Goal: Task Accomplishment & Management: Manage account settings

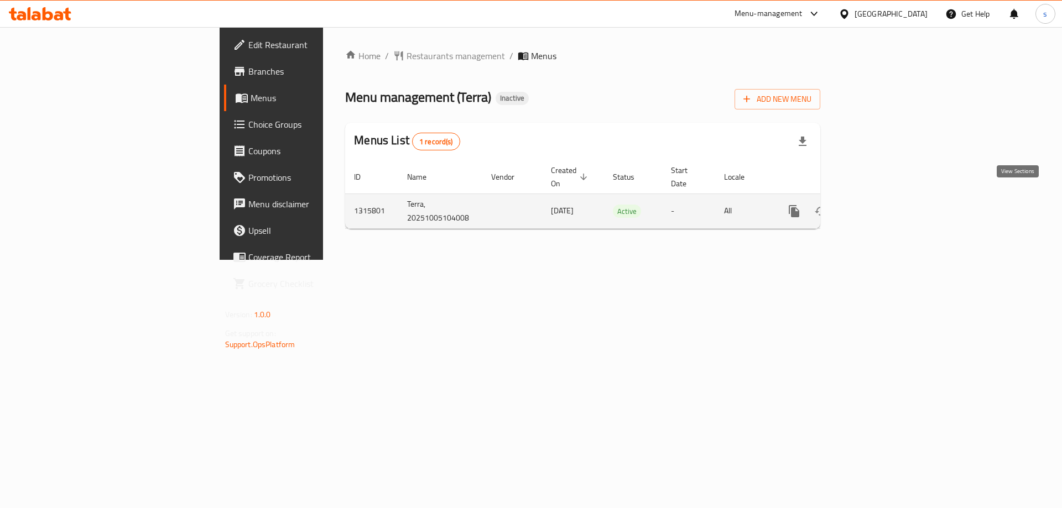
click at [887, 198] on link "enhanced table" at bounding box center [873, 211] width 27 height 27
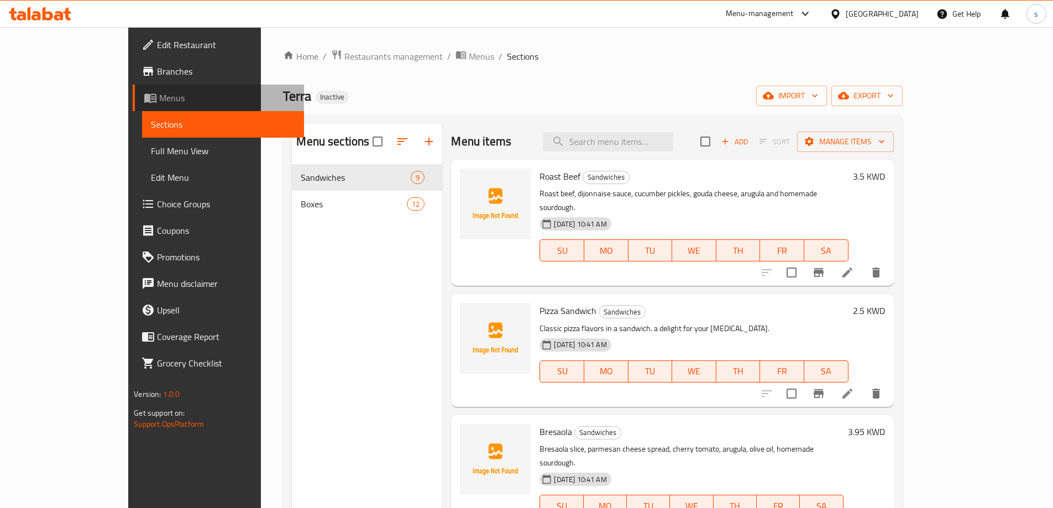
click at [159, 103] on span "Menus" at bounding box center [227, 97] width 136 height 13
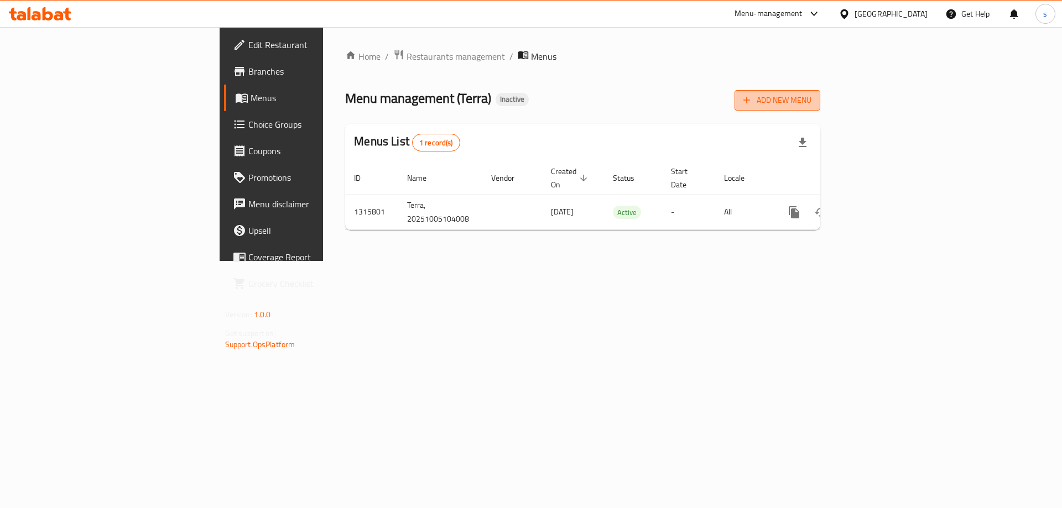
click at [811, 94] on span "Add New Menu" at bounding box center [777, 100] width 68 height 14
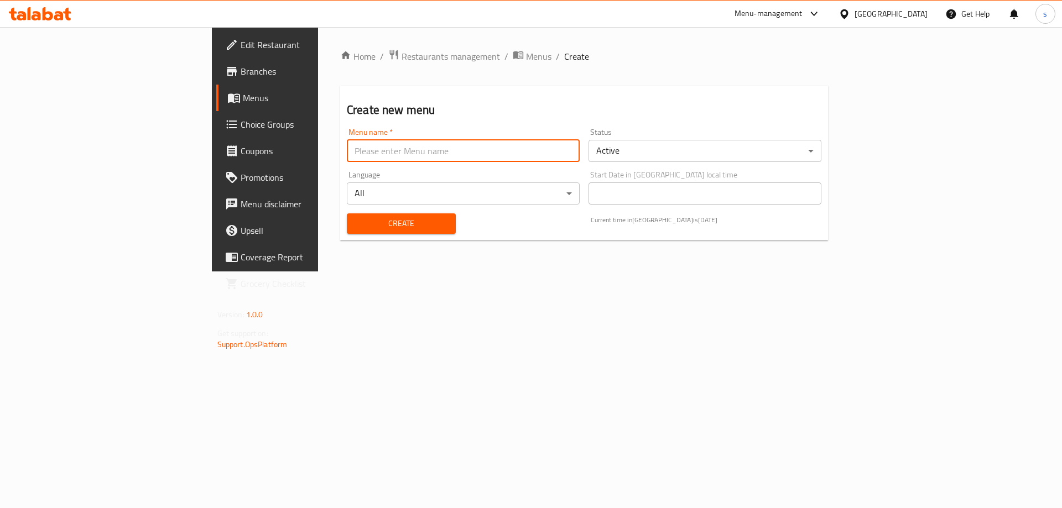
click at [464, 160] on input "text" at bounding box center [463, 151] width 233 height 22
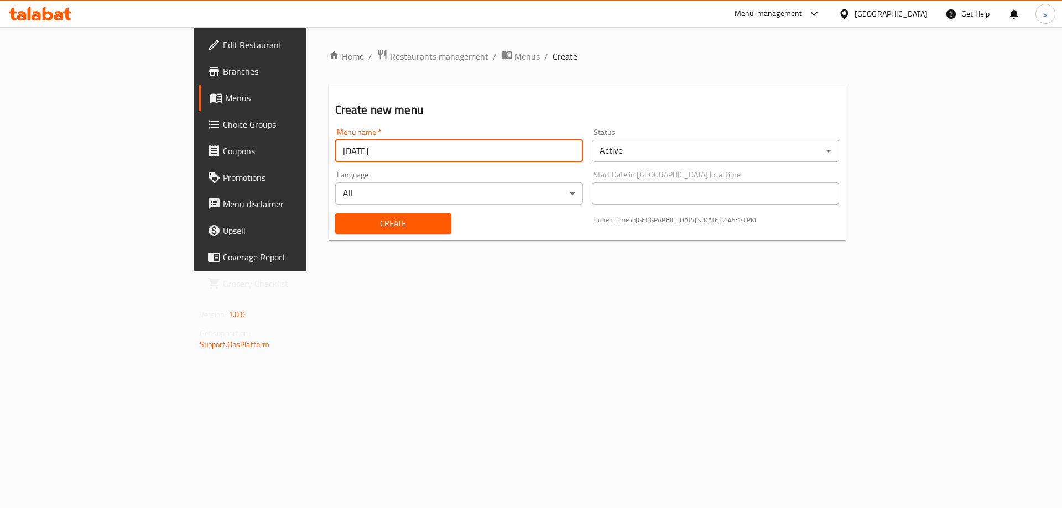
type input "5/10/2025"
click at [335, 213] on button "Create" at bounding box center [393, 223] width 116 height 20
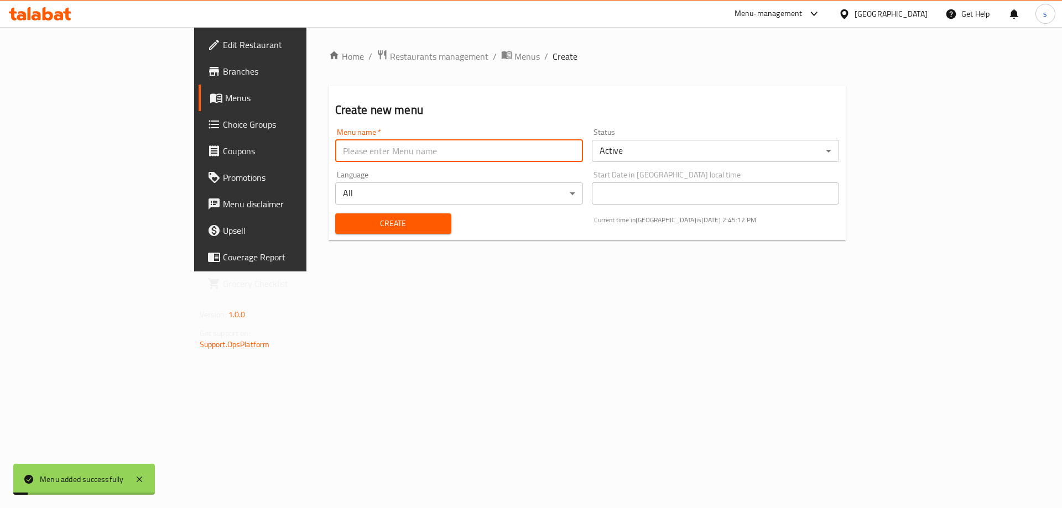
click at [225, 96] on span "Menus" at bounding box center [294, 97] width 138 height 13
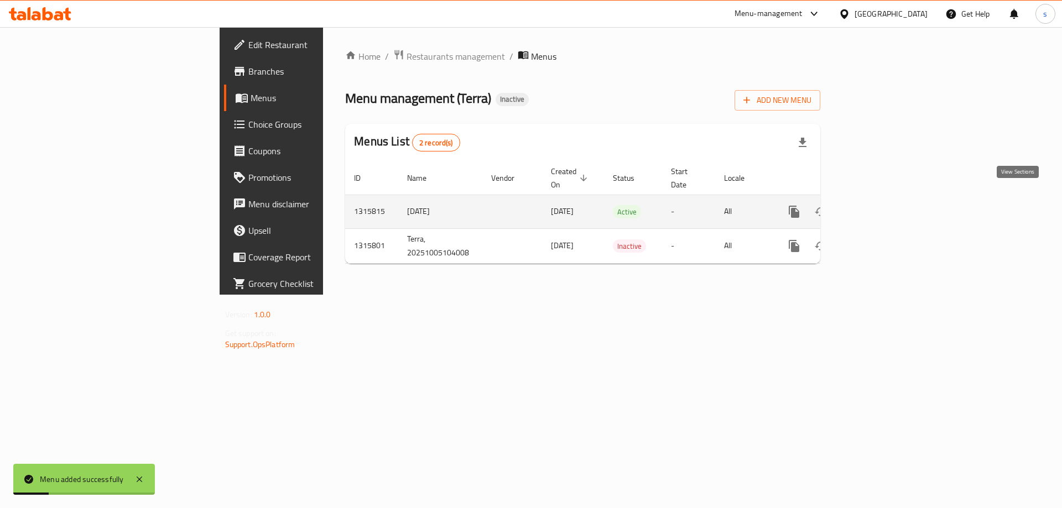
click at [880, 205] on icon "enhanced table" at bounding box center [873, 211] width 13 height 13
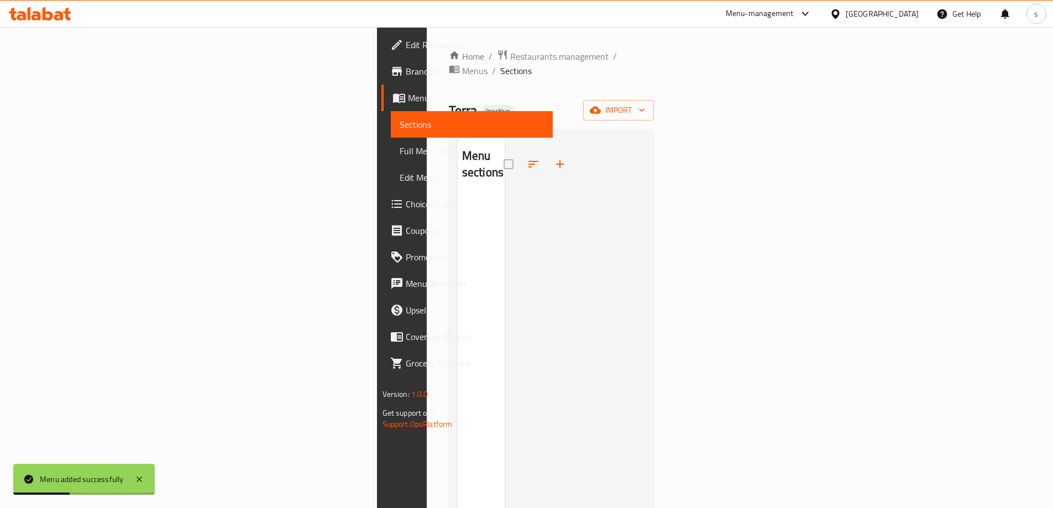
click at [655, 106] on div "Home / Restaurants management / Menus / Sections Terra Inactive import Menu sec…" at bounding box center [552, 352] width 206 height 606
click at [645, 103] on span "import" at bounding box center [618, 110] width 53 height 14
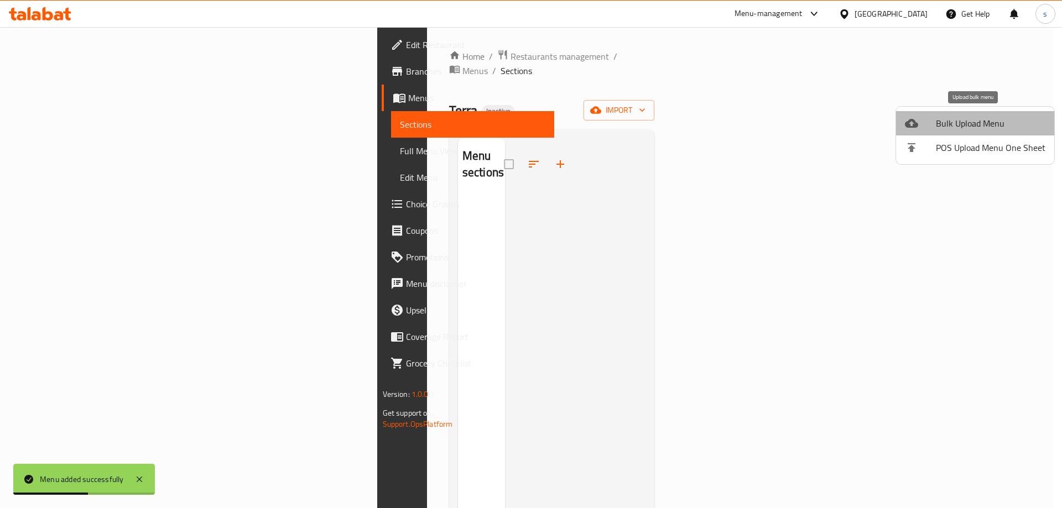
click at [976, 133] on li "Bulk Upload Menu" at bounding box center [975, 123] width 158 height 24
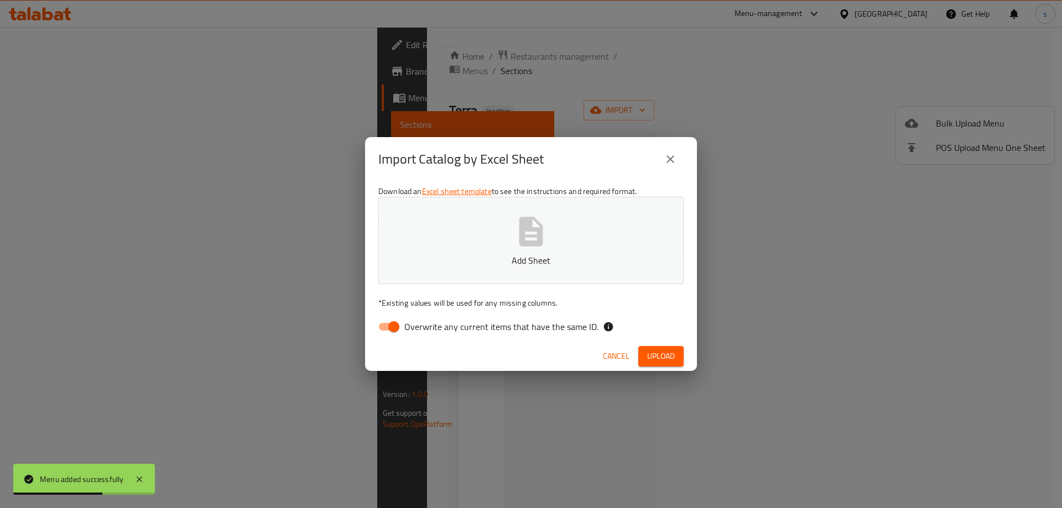
click at [427, 330] on span "Overwrite any current items that have the same ID." at bounding box center [501, 326] width 194 height 13
click at [425, 330] on input "Overwrite any current items that have the same ID." at bounding box center [393, 326] width 63 height 21
checkbox input "false"
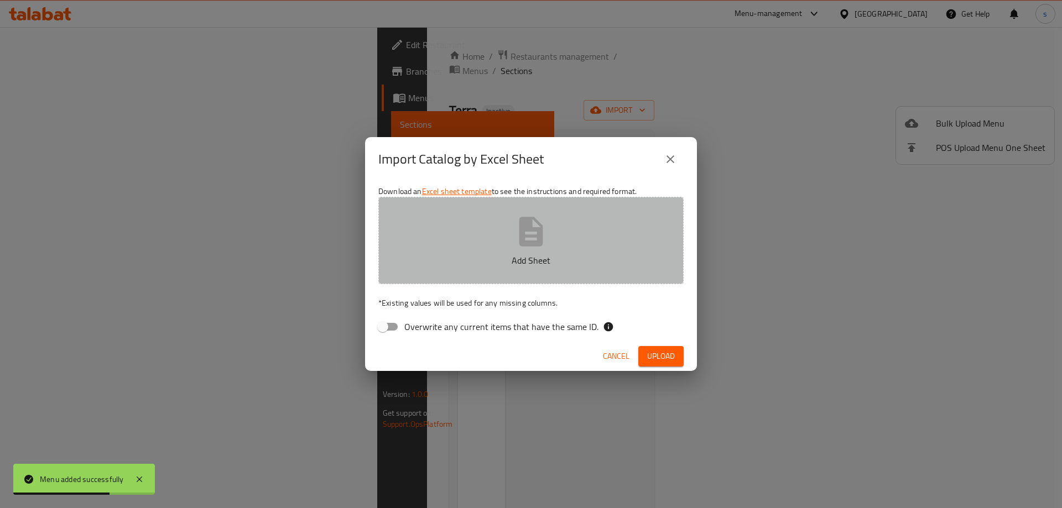
click at [476, 275] on button "Add Sheet" at bounding box center [530, 240] width 305 height 87
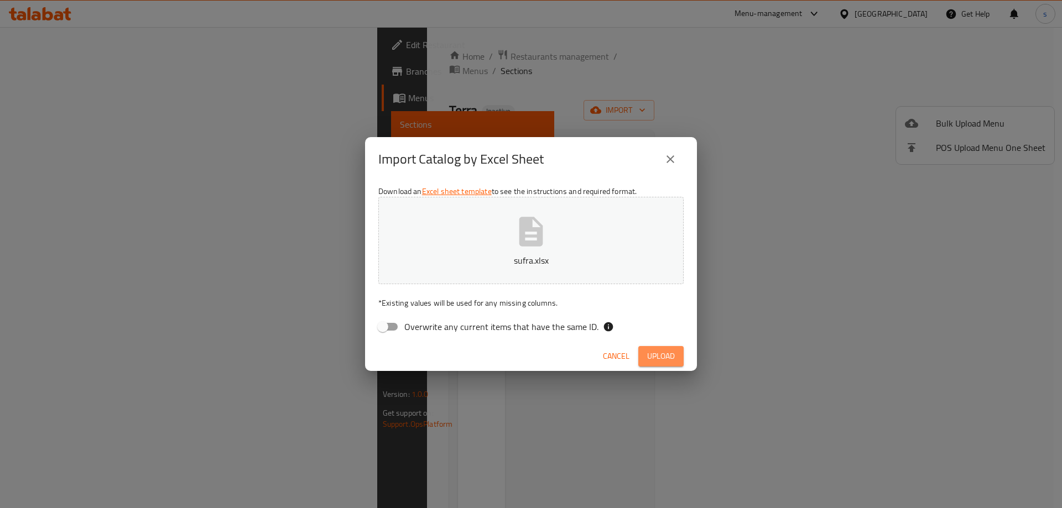
click at [666, 358] on span "Upload" at bounding box center [661, 356] width 28 height 14
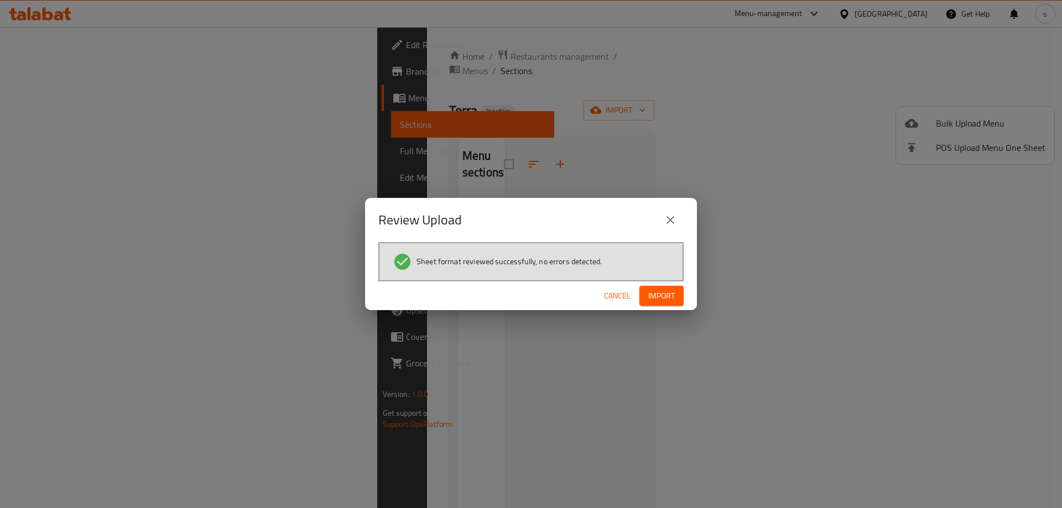
click at [657, 290] on span "Import" at bounding box center [661, 296] width 27 height 14
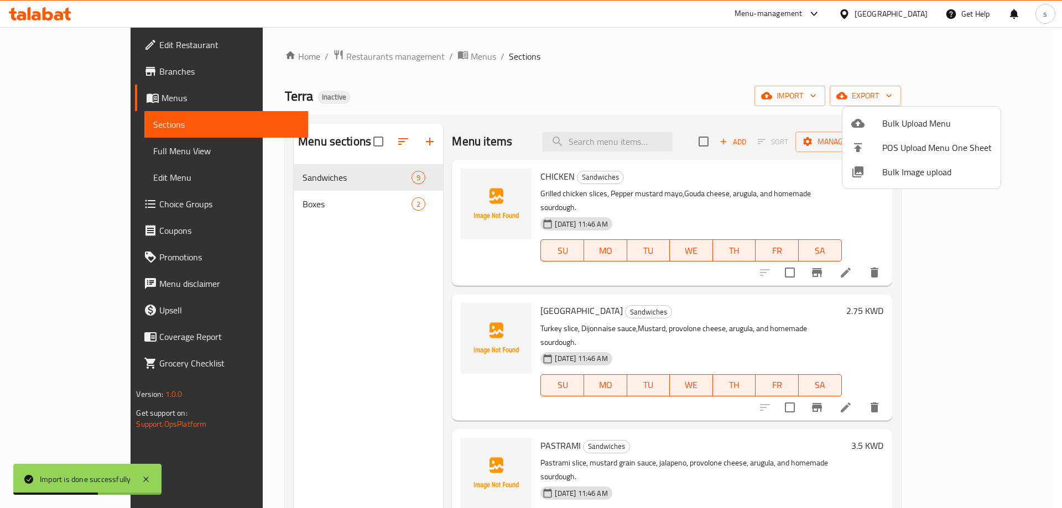
click at [72, 148] on div at bounding box center [531, 254] width 1062 height 508
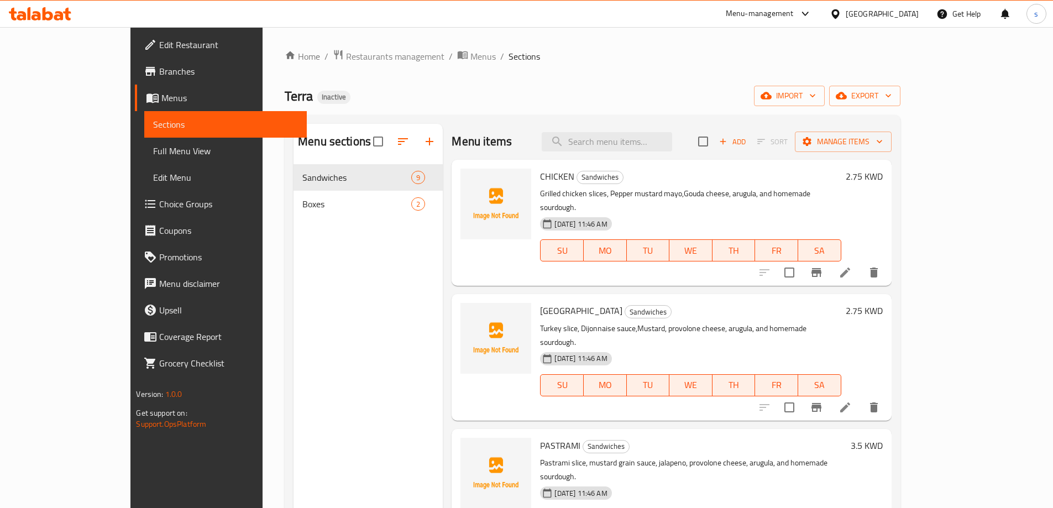
click at [153, 153] on span "Full Menu View" at bounding box center [225, 150] width 144 height 13
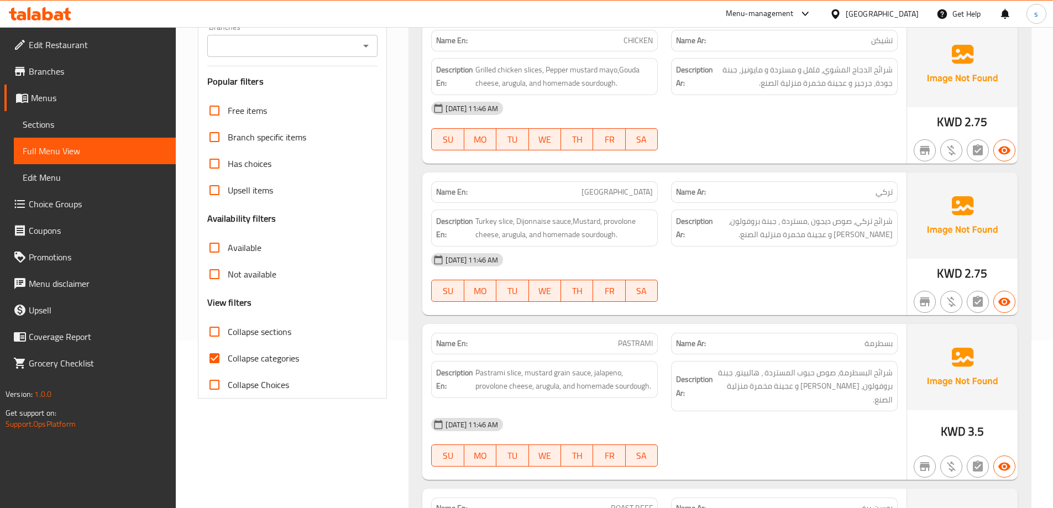
scroll to position [221, 0]
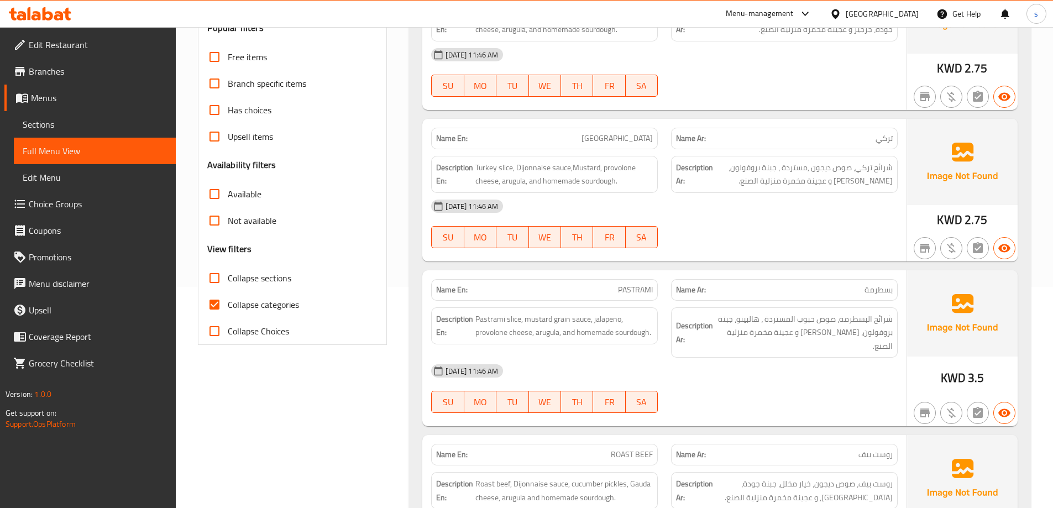
click at [260, 301] on span "Collapse categories" at bounding box center [263, 304] width 71 height 13
click at [228, 301] on input "Collapse categories" at bounding box center [214, 304] width 27 height 27
checkbox input "false"
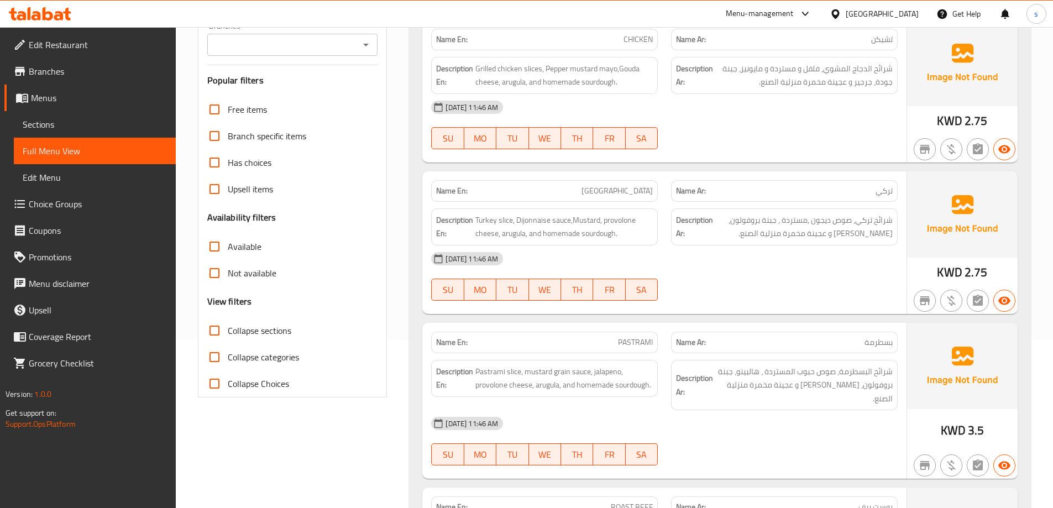
scroll to position [0, 0]
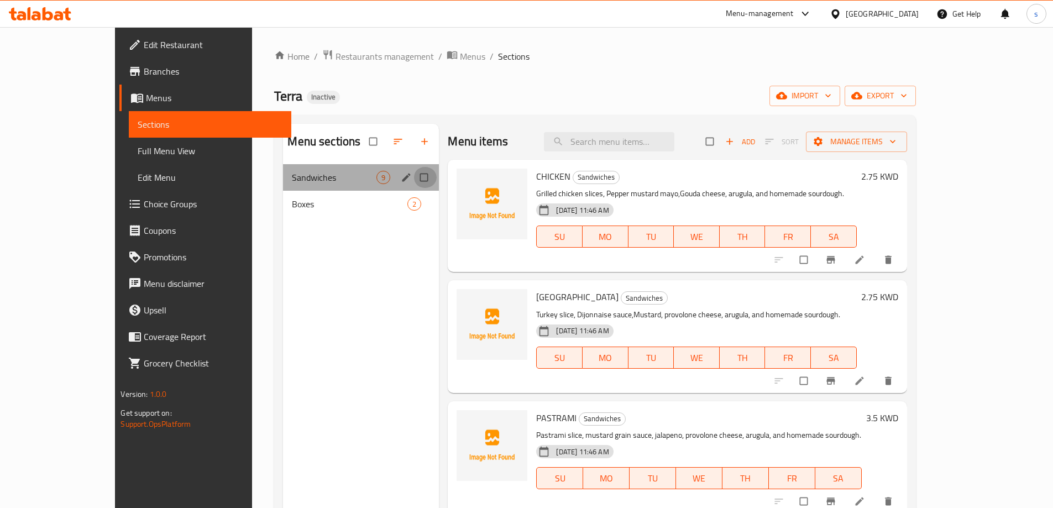
click at [414, 179] on input "Menu sections" at bounding box center [425, 177] width 23 height 21
checkbox input "true"
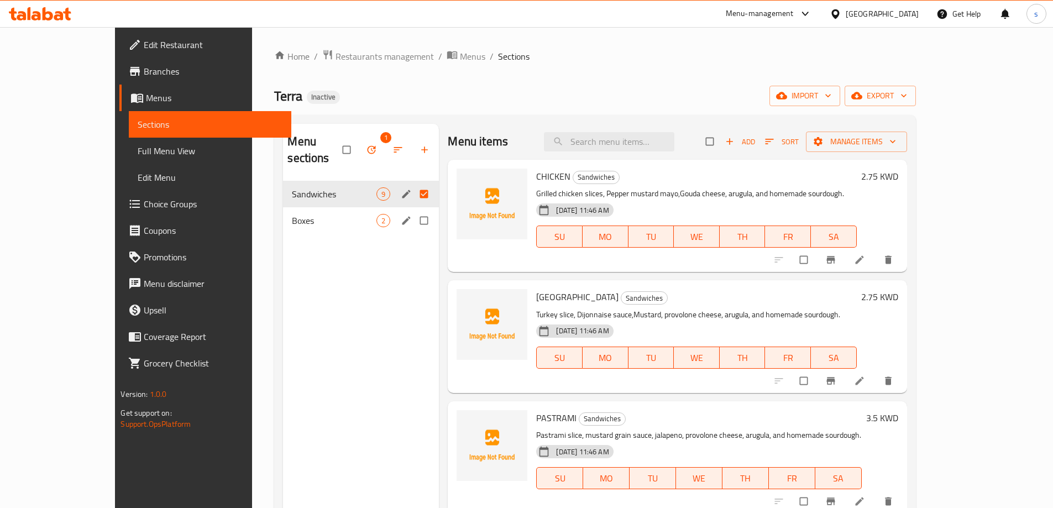
click at [414, 210] on input "Menu sections" at bounding box center [425, 220] width 23 height 21
checkbox input "true"
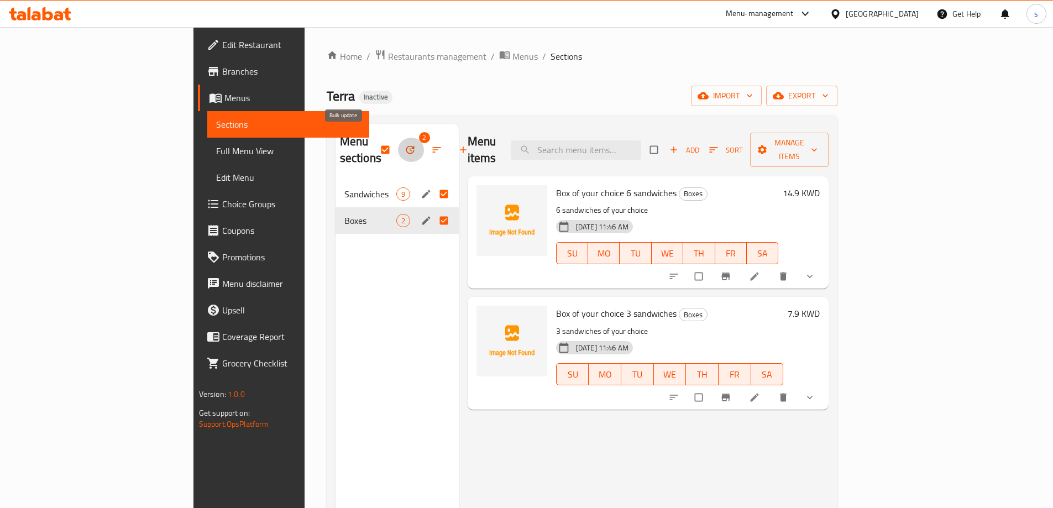
click at [405, 144] on icon "button" at bounding box center [410, 149] width 11 height 11
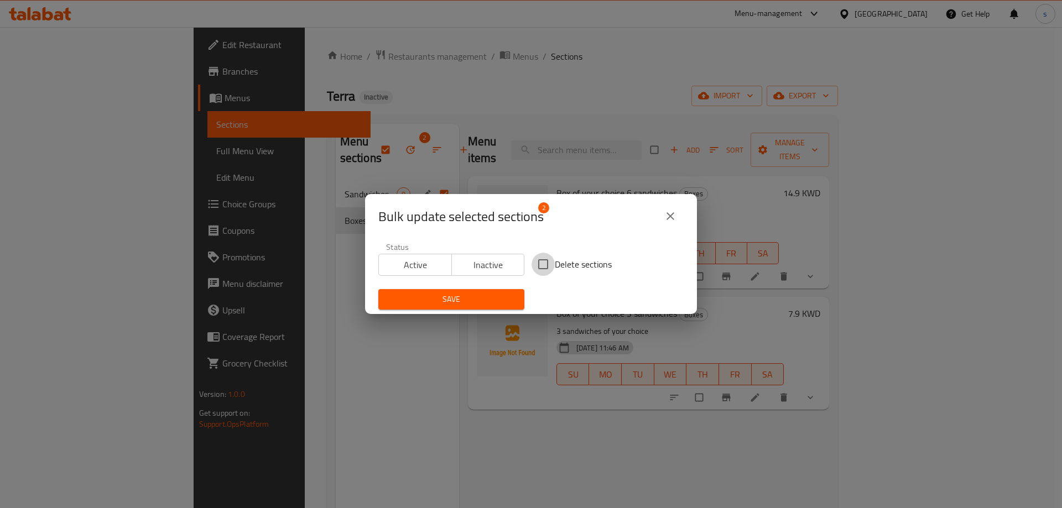
click at [544, 260] on input "Delete sections" at bounding box center [542, 264] width 23 height 23
checkbox input "true"
click at [470, 295] on span "Save" at bounding box center [451, 300] width 128 height 14
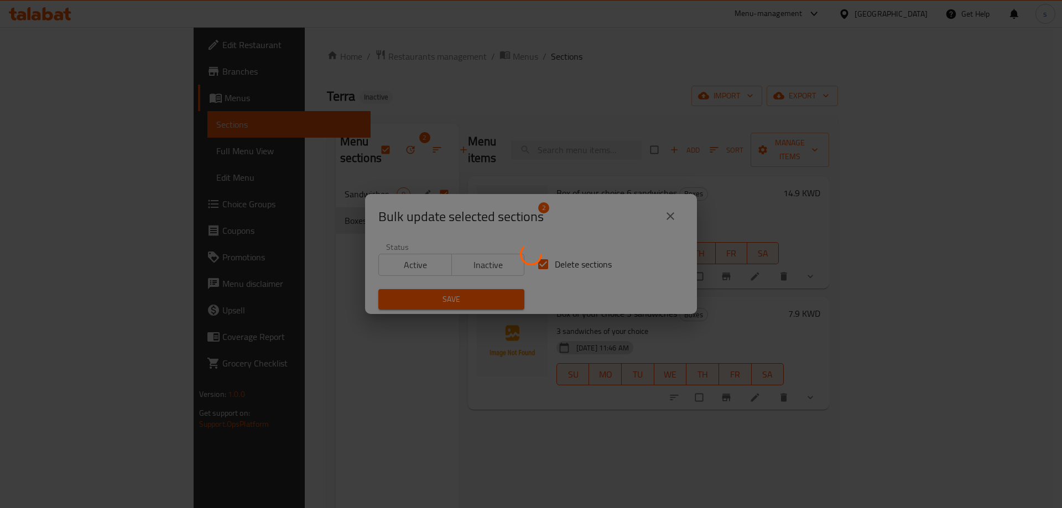
checkbox input "false"
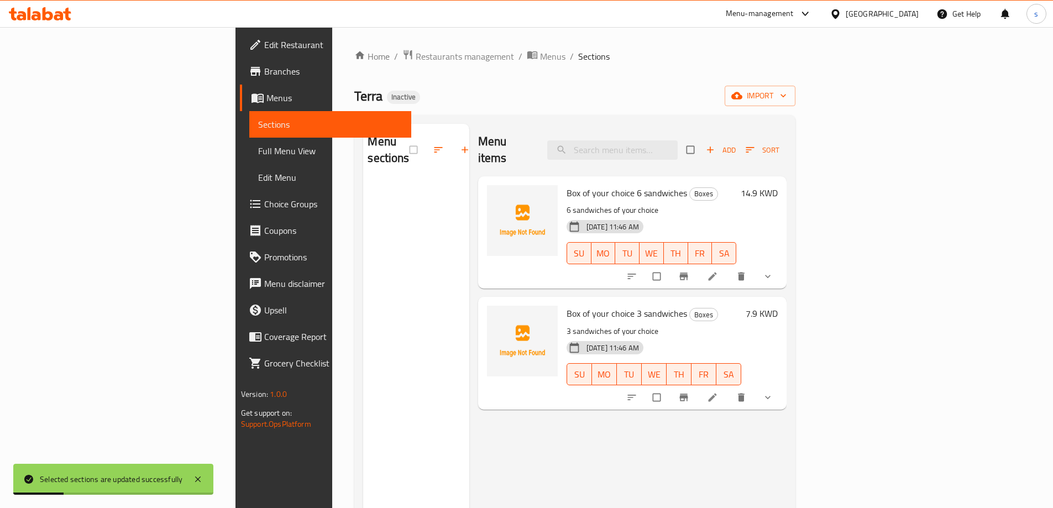
click at [796, 105] on div "Terra Inactive import" at bounding box center [574, 96] width 441 height 20
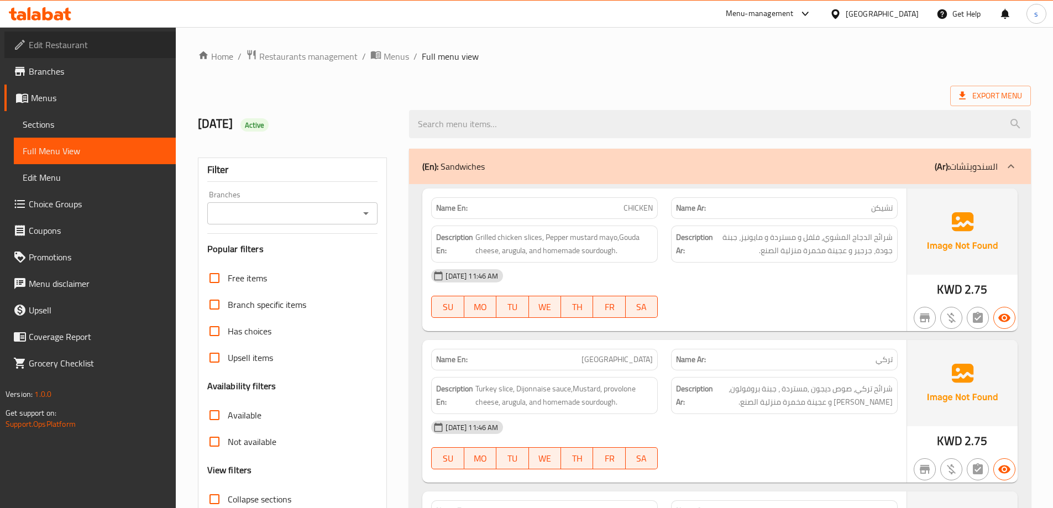
click at [93, 42] on span "Edit Restaurant" at bounding box center [98, 44] width 138 height 13
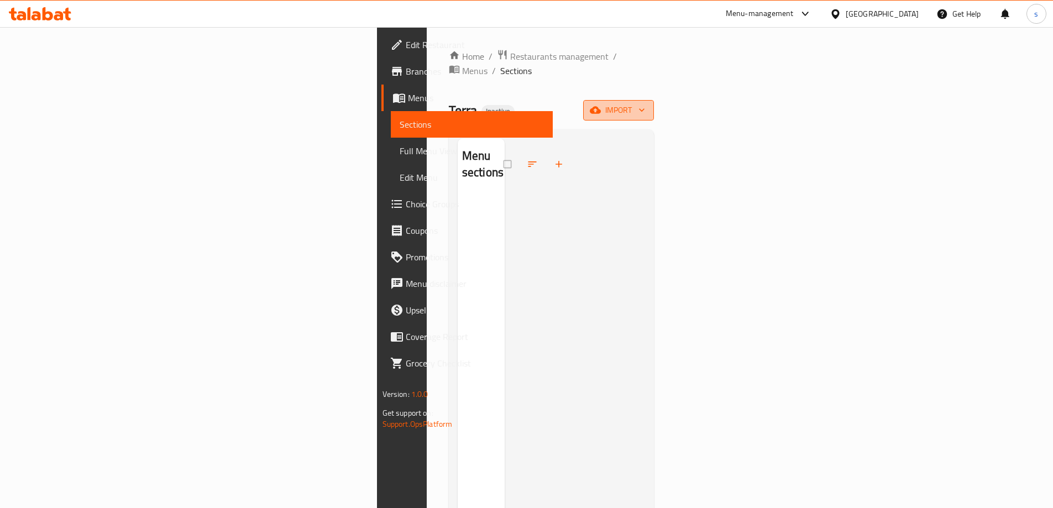
click at [601, 105] on icon "button" at bounding box center [595, 110] width 11 height 11
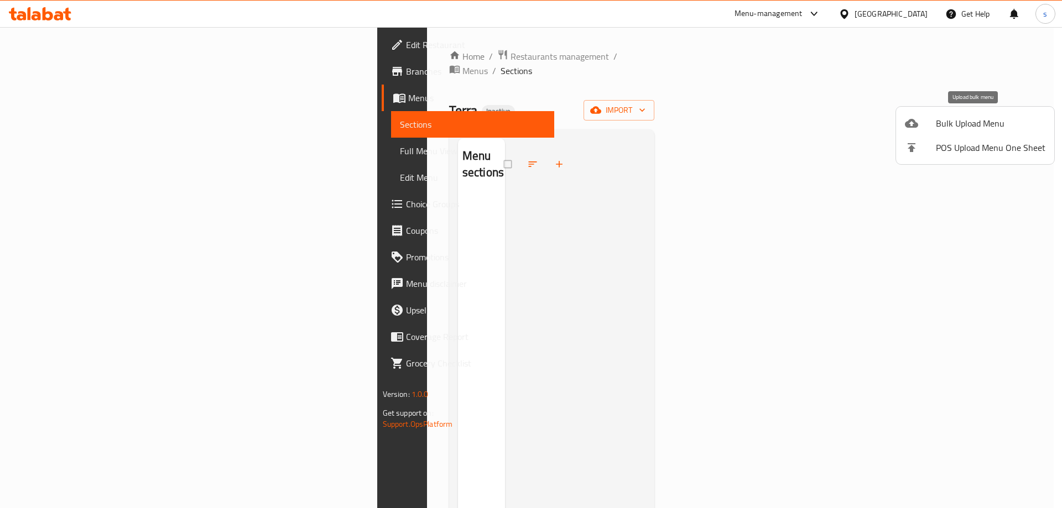
click at [933, 124] on div at bounding box center [920, 123] width 31 height 13
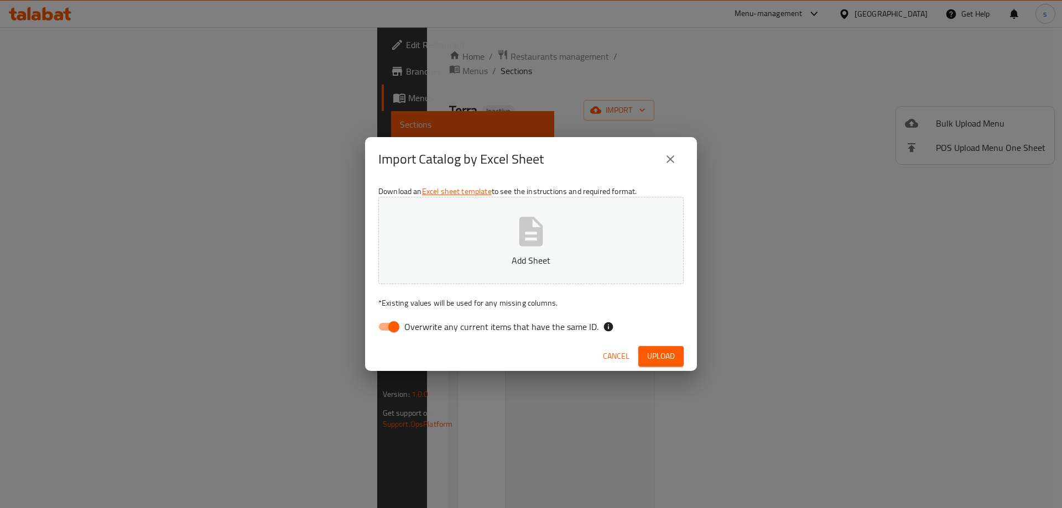
click at [382, 331] on input "Overwrite any current items that have the same ID." at bounding box center [393, 326] width 63 height 21
checkbox input "false"
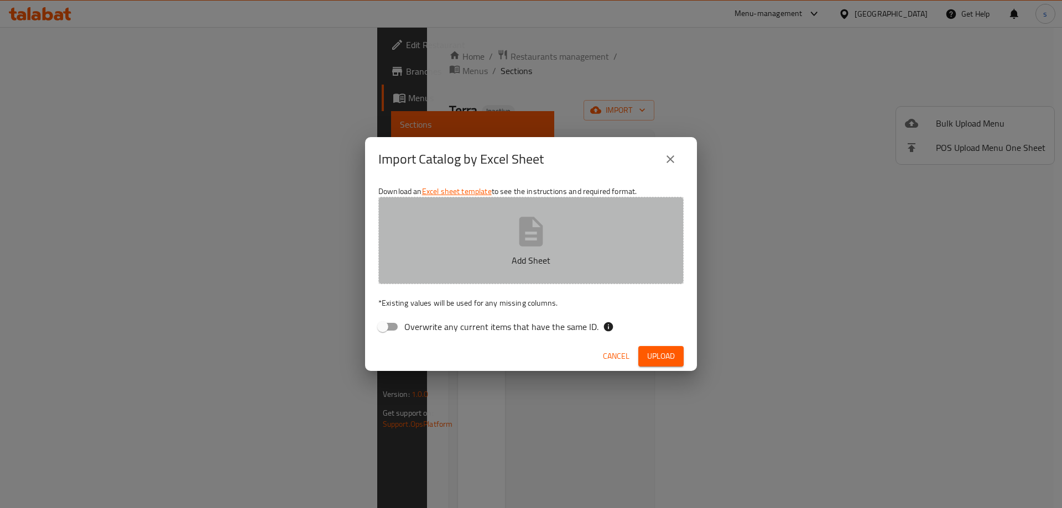
click at [495, 240] on button "Add Sheet" at bounding box center [530, 240] width 305 height 87
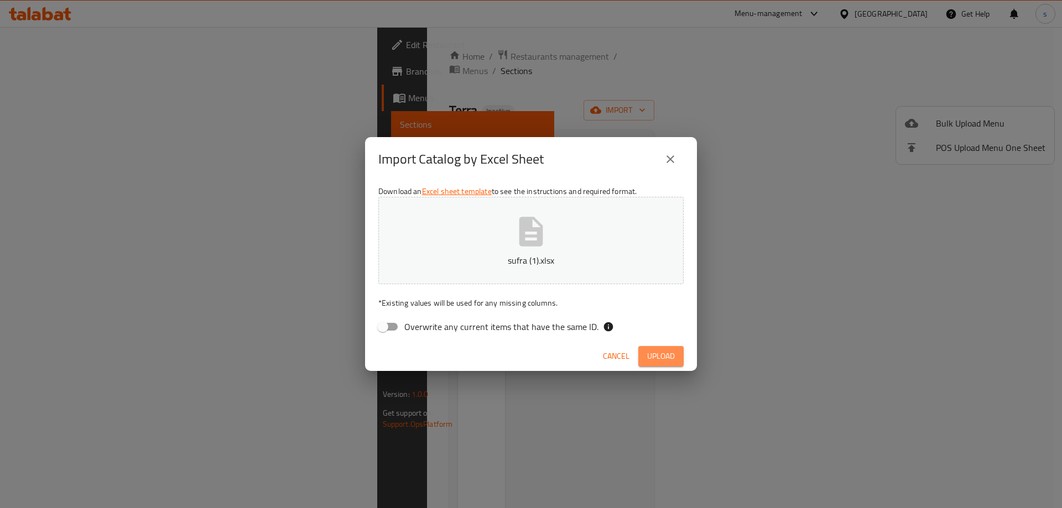
click at [650, 352] on span "Upload" at bounding box center [661, 356] width 28 height 14
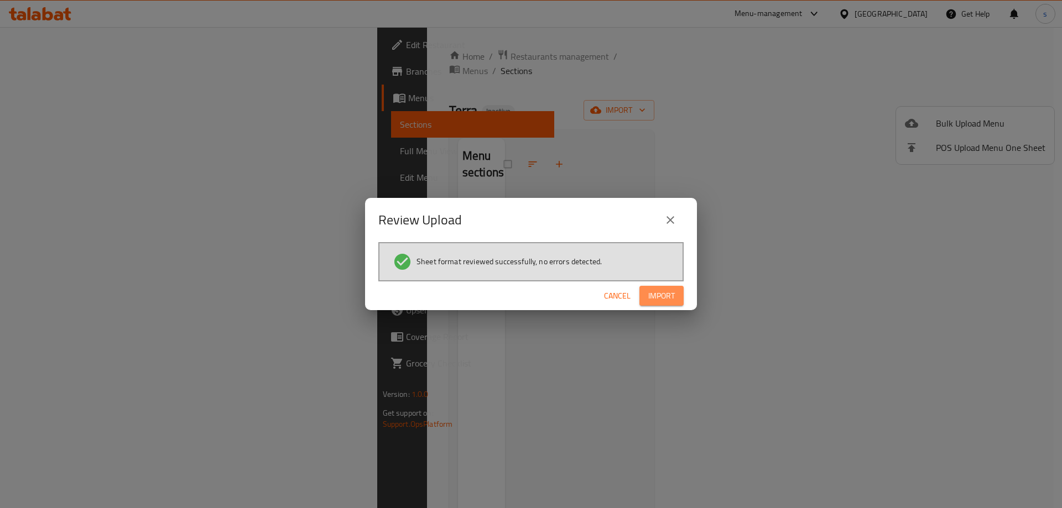
click at [669, 299] on span "Import" at bounding box center [661, 296] width 27 height 14
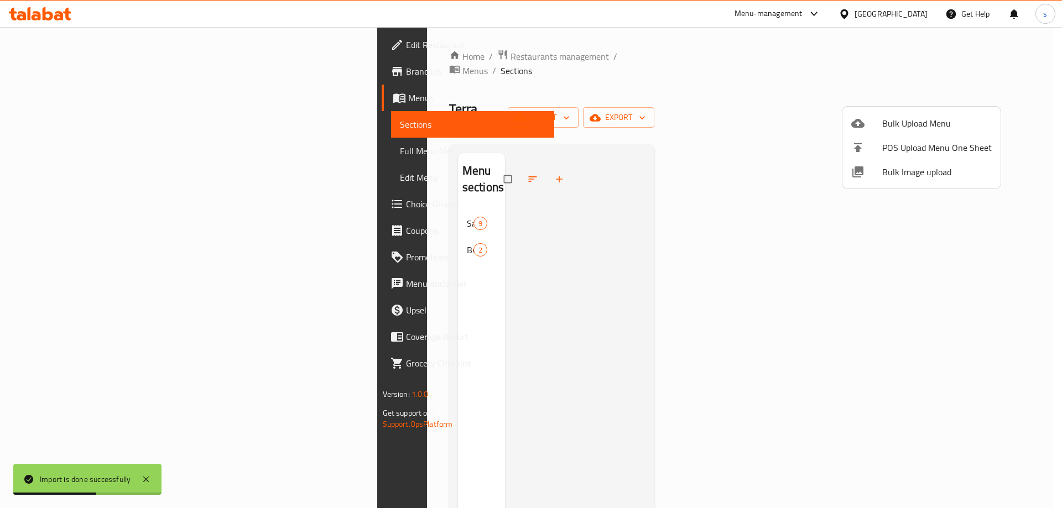
click at [301, 178] on div at bounding box center [531, 254] width 1062 height 508
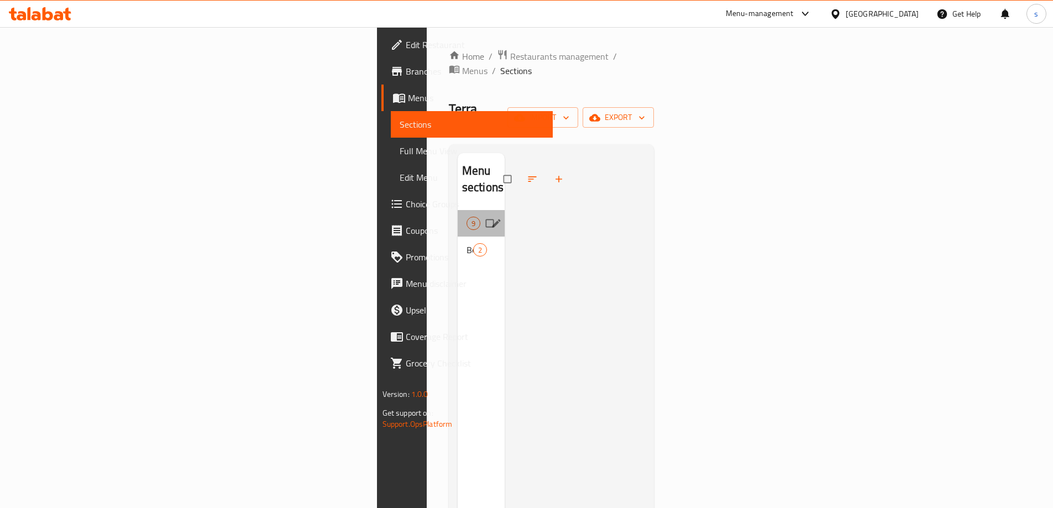
click at [458, 210] on div "Sandwiches 9" at bounding box center [481, 223] width 47 height 27
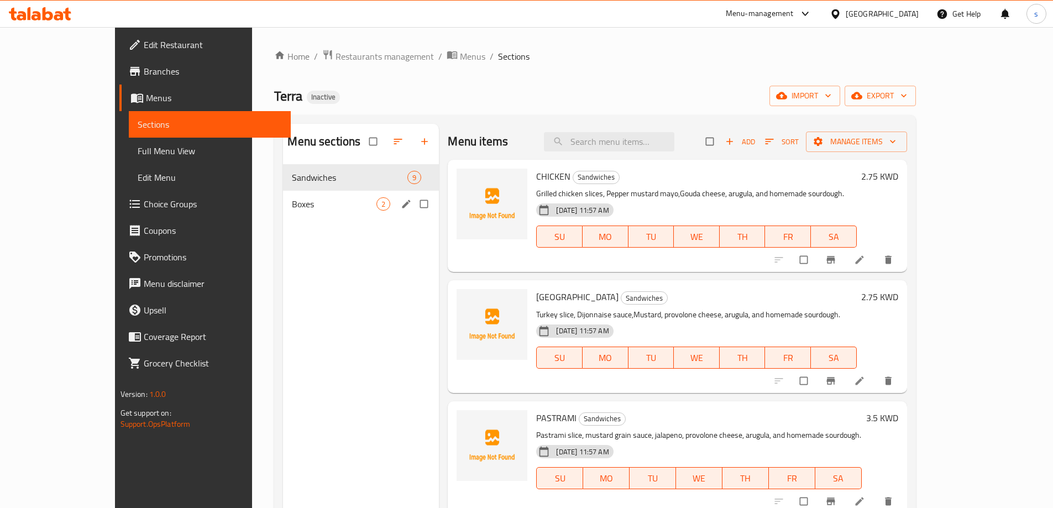
click at [283, 196] on div "Boxes 2" at bounding box center [361, 204] width 156 height 27
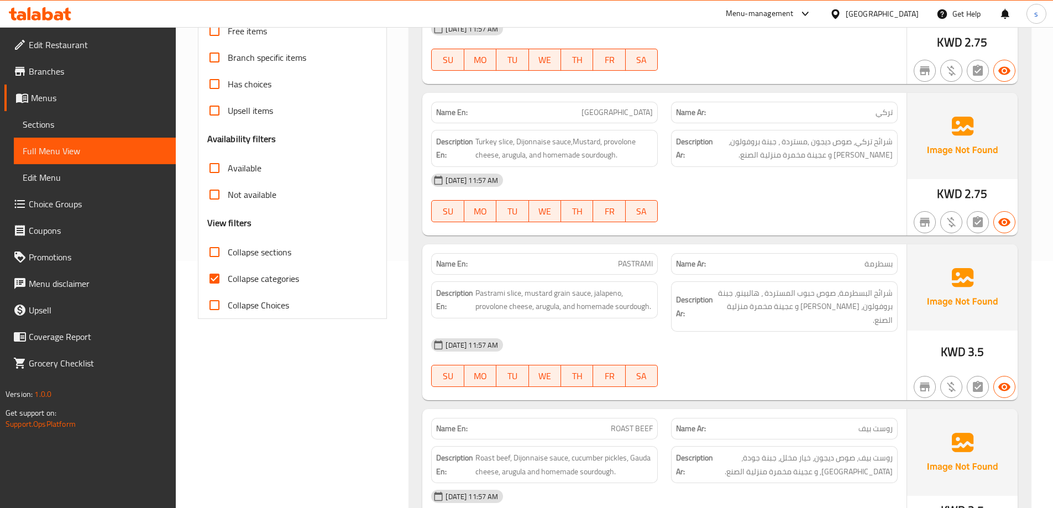
scroll to position [276, 0]
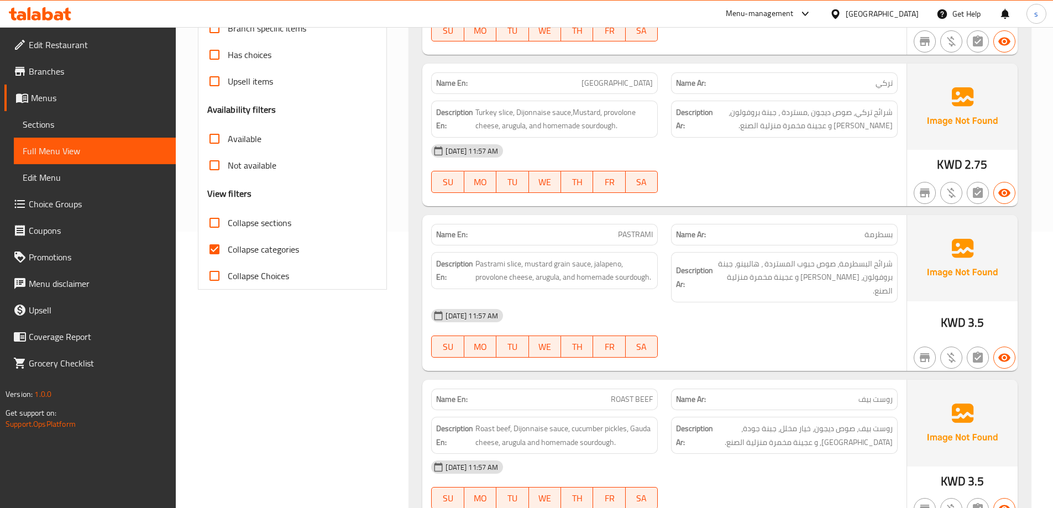
click at [251, 250] on span "Collapse categories" at bounding box center [263, 249] width 71 height 13
click at [228, 250] on input "Collapse categories" at bounding box center [214, 249] width 27 height 27
checkbox input "false"
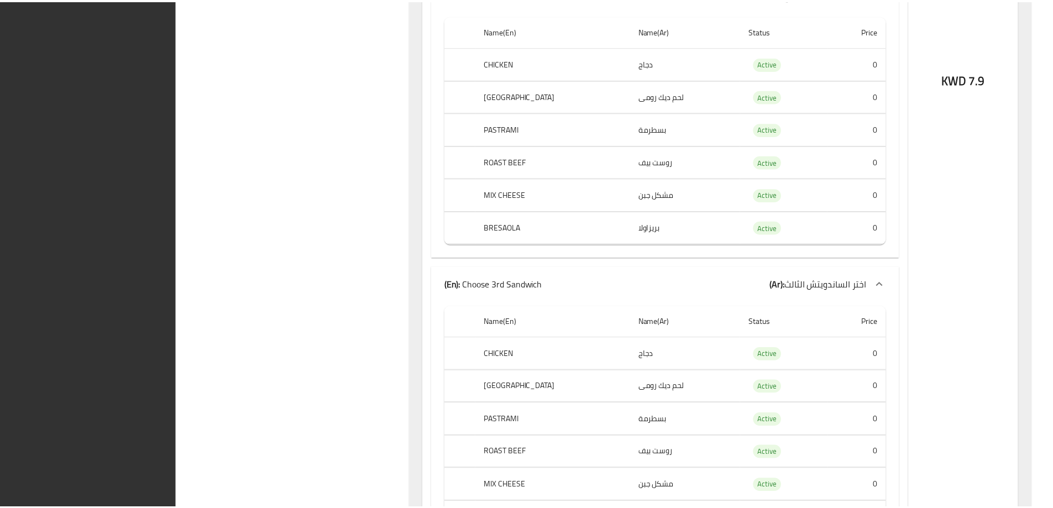
scroll to position [4055, 0]
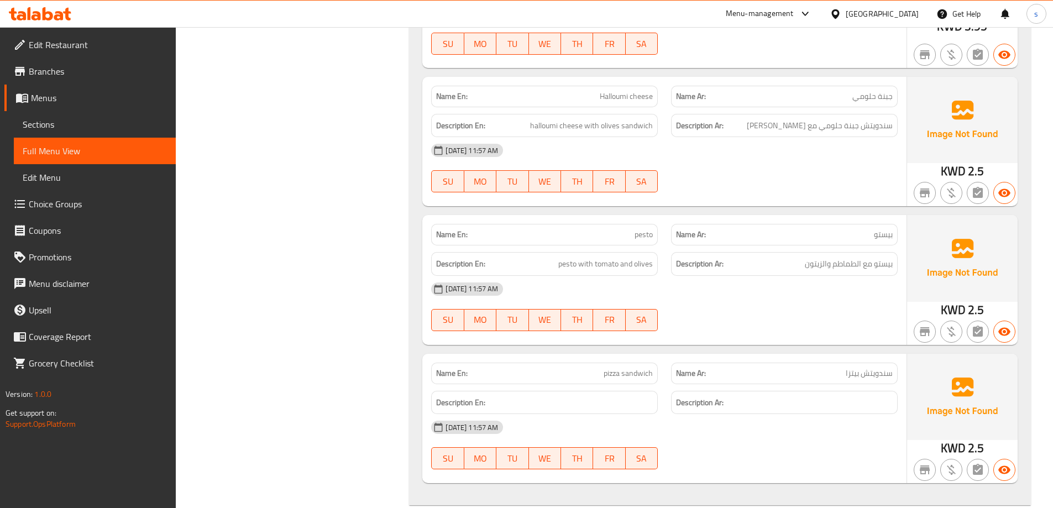
scroll to position [1161, 0]
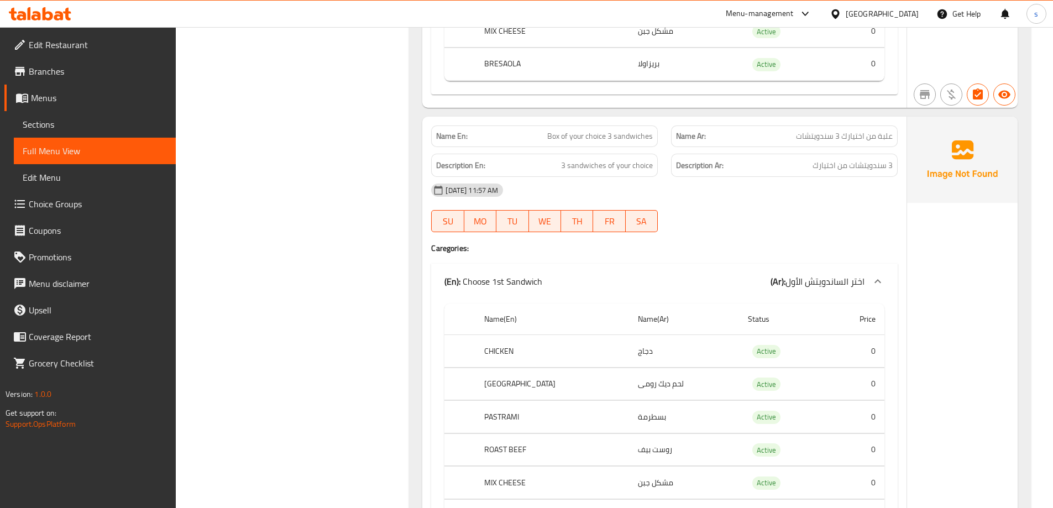
scroll to position [3060, 0]
